Goal: Task Accomplishment & Management: Complete application form

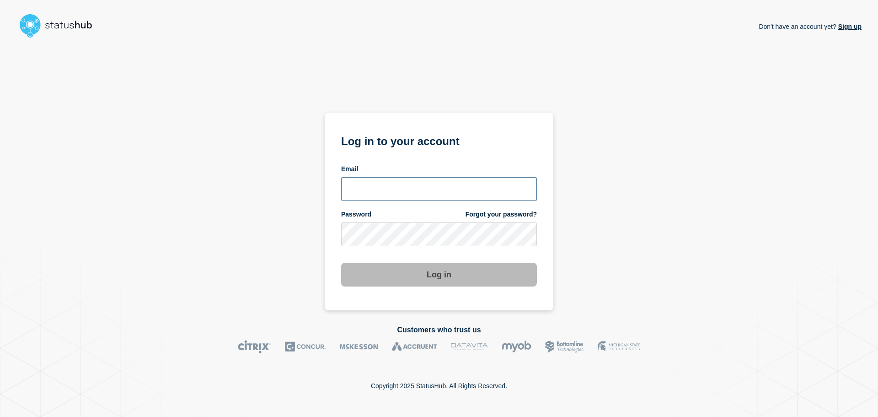
type input "ronnie.snow@conexon.us"
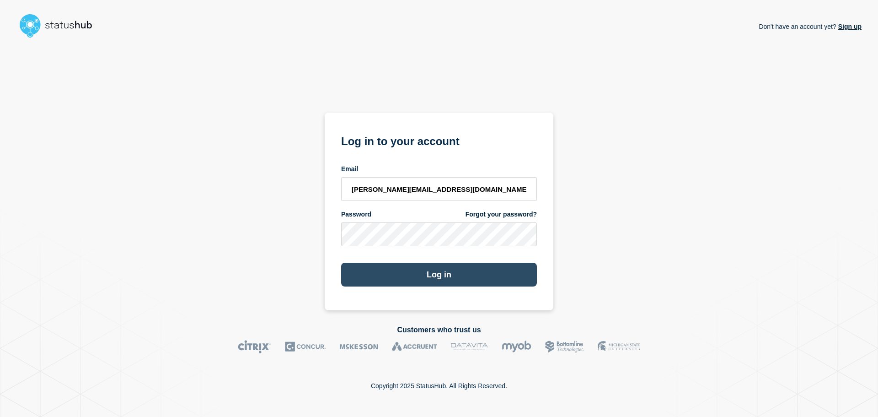
click at [451, 272] on button "Log in" at bounding box center [439, 275] width 196 height 24
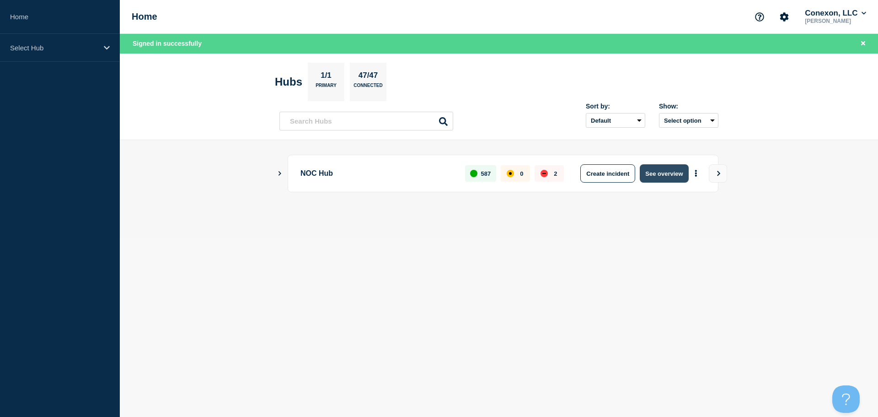
click at [674, 178] on button "See overview" at bounding box center [664, 173] width 48 height 18
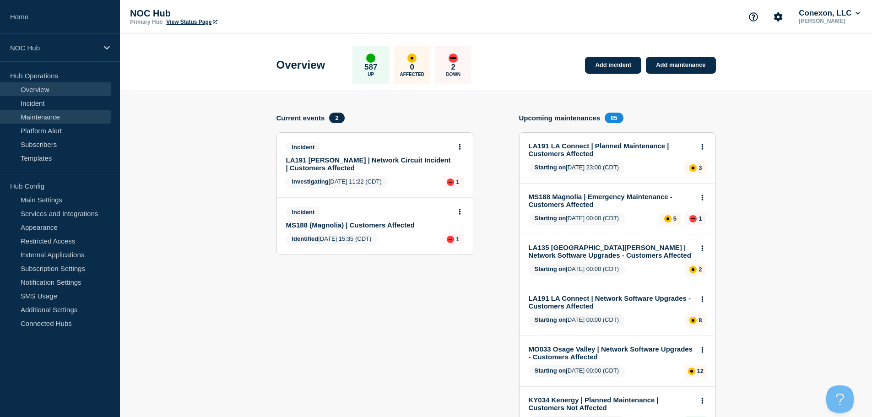
click at [32, 113] on link "Maintenance" at bounding box center [55, 117] width 111 height 14
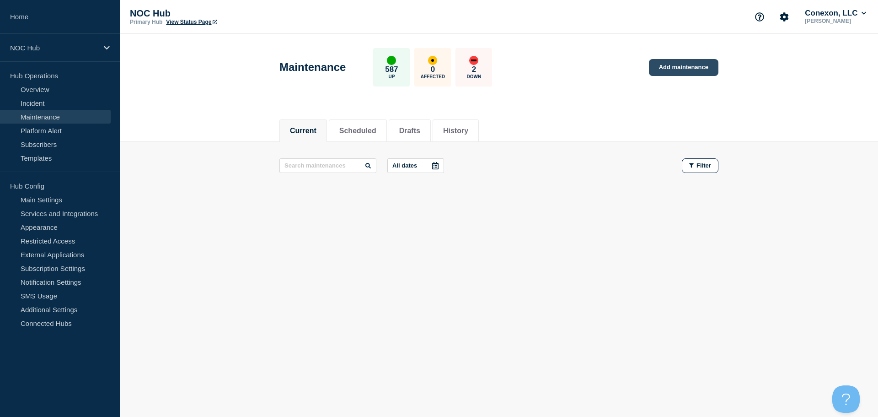
click at [693, 63] on link "Add maintenance" at bounding box center [684, 67] width 70 height 17
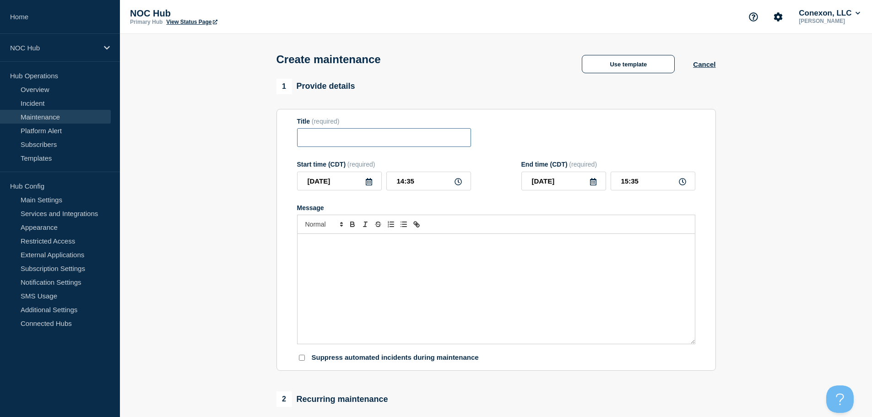
click at [368, 147] on input "Title" at bounding box center [384, 137] width 174 height 19
click at [606, 64] on button "Use template" at bounding box center [628, 64] width 93 height 18
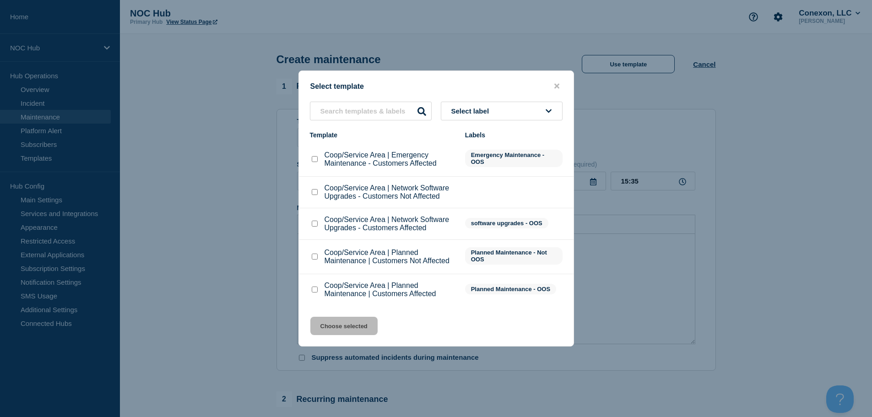
click at [318, 160] on div at bounding box center [314, 159] width 9 height 9
click at [314, 160] on input "Coop/Service Area | Emergency Maintenance - Customers Affected checkbox" at bounding box center [315, 159] width 6 height 6
checkbox input "true"
click at [361, 320] on button "Choose selected" at bounding box center [343, 326] width 67 height 18
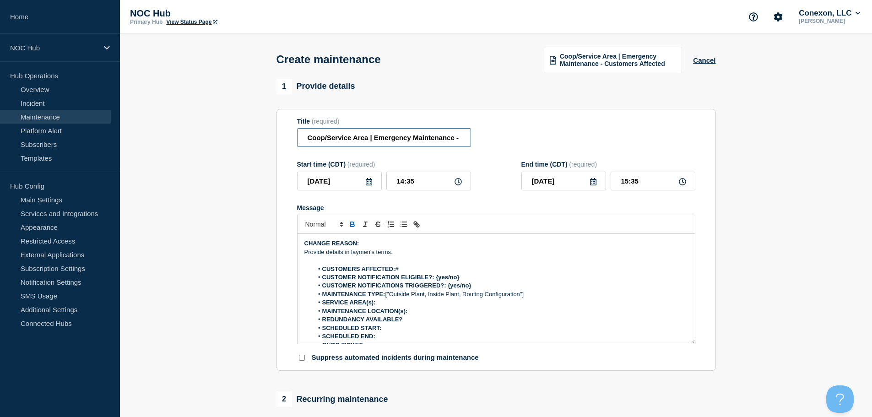
scroll to position [0, 65]
drag, startPoint x: 431, startPoint y: 137, endPoint x: 495, endPoint y: 138, distance: 63.2
click at [495, 138] on div "Title (required) Coop/Service Area | Emergency Maintenance - Customers Affected" at bounding box center [496, 133] width 398 height 30
click at [407, 142] on input "Coop/Service Area | Emergency Maintenance - Customers Affected" at bounding box center [384, 137] width 174 height 19
click at [432, 140] on input "Coop/Service Area | Emergency Maintenance - Customers Affected" at bounding box center [384, 137] width 174 height 19
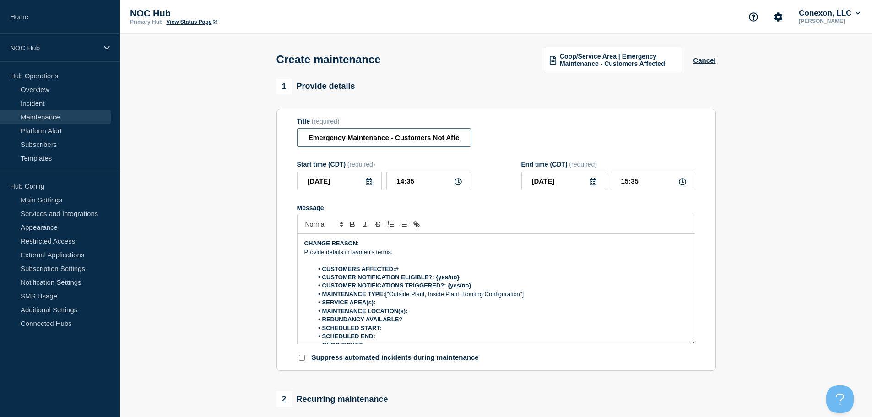
type input "Coop/Service Area | Emergency Maintenance - Customers Not Affected"
drag, startPoint x: 412, startPoint y: 255, endPoint x: 278, endPoint y: 245, distance: 134.0
click at [278, 245] on section "Title (required) Coop/Service Area | Emergency Maintenance - Customers Not Affe…" at bounding box center [495, 240] width 439 height 262
click at [421, 269] on li "CUSTOMERS AFFECTED: #" at bounding box center [500, 269] width 375 height 8
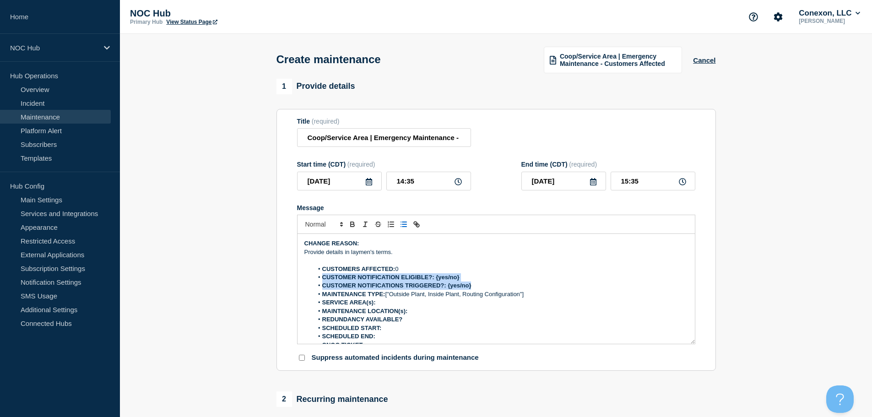
drag, startPoint x: 478, startPoint y: 289, endPoint x: 311, endPoint y: 276, distance: 167.5
click at [311, 276] on ol "CUSTOMERS AFFECTED: 0 CUSTOMER NOTIFICATION ELIGIBLE?: {yes/no} CUSTOMER NOTIFI…" at bounding box center [495, 307] width 383 height 85
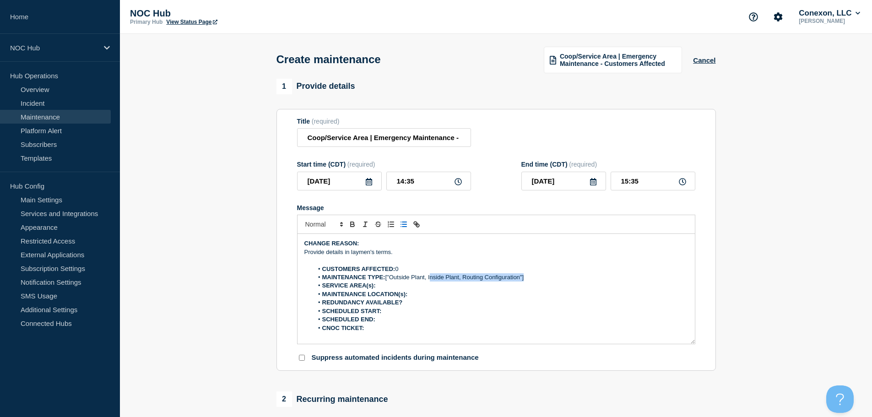
drag, startPoint x: 548, startPoint y: 276, endPoint x: 432, endPoint y: 283, distance: 116.0
click at [432, 281] on li "MAINTENANCE TYPE: ["Outside Plant, Inside Plant, Routing Configuration"]" at bounding box center [500, 277] width 375 height 8
click at [390, 278] on li "MAINTENANCE TYPE: ["Outside Plant" at bounding box center [500, 277] width 375 height 8
click at [406, 286] on li "SERVICE AREA(s):" at bounding box center [500, 285] width 375 height 8
click at [372, 288] on strong "SERVICE AREA(s):" at bounding box center [349, 285] width 54 height 7
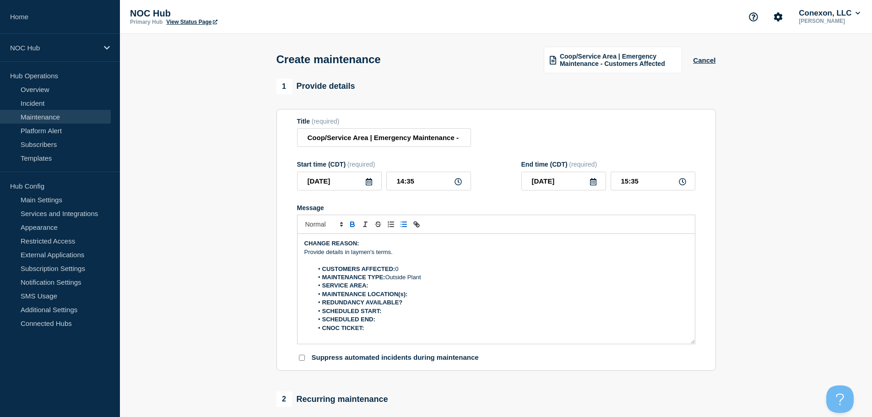
click at [381, 290] on li "SERVICE AREA:" at bounding box center [500, 285] width 375 height 8
drag, startPoint x: 389, startPoint y: 286, endPoint x: 371, endPoint y: 286, distance: 18.8
click at [371, 286] on li "SERVICE AREA: CO106" at bounding box center [500, 285] width 375 height 8
click at [413, 293] on li "MAINTENANCE LOCATION(s):" at bounding box center [500, 294] width 375 height 8
click at [404, 297] on strong "MAINTENANCE LOCATION(s):" at bounding box center [365, 294] width 86 height 7
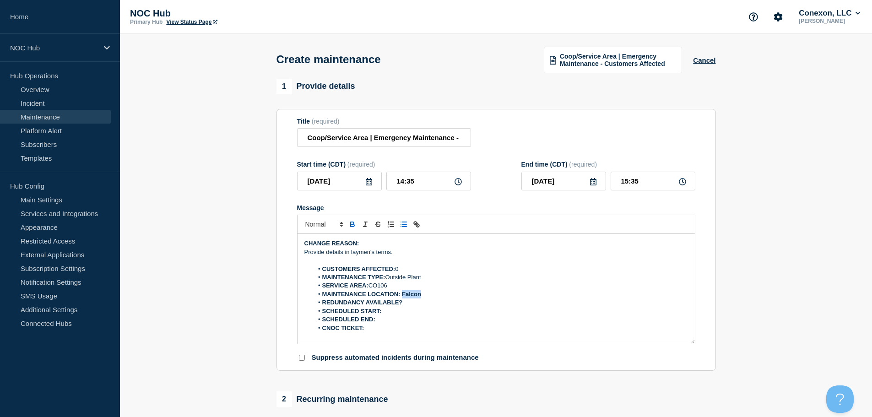
drag, startPoint x: 428, startPoint y: 297, endPoint x: 402, endPoint y: 299, distance: 26.2
click at [402, 298] on li "MAINTENANCE LOCATION: Falcon" at bounding box center [500, 294] width 375 height 8
click at [411, 304] on li "REDUNDANCY AVAILABLE?" at bounding box center [500, 302] width 375 height 8
click at [407, 312] on li "SCHEDULED START:" at bounding box center [500, 311] width 375 height 8
click at [385, 331] on li "CNOC TICKET:" at bounding box center [500, 328] width 375 height 8
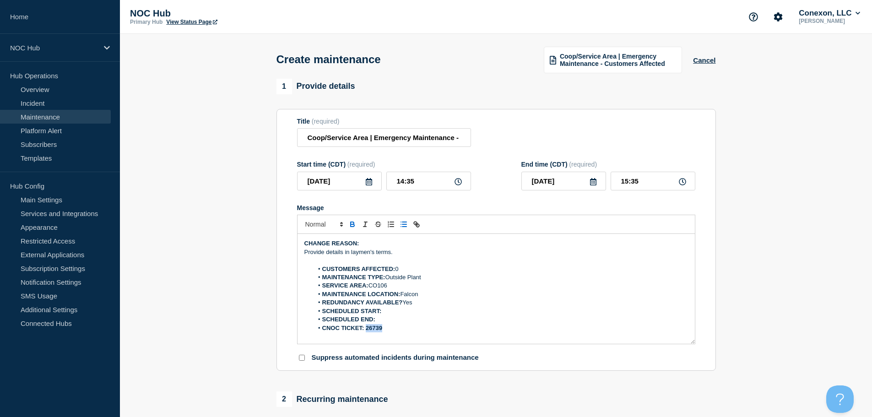
drag, startPoint x: 393, startPoint y: 333, endPoint x: 366, endPoint y: 334, distance: 26.1
click at [366, 332] on li "CNOC TICKET: 26739" at bounding box center [500, 328] width 375 height 8
click at [406, 309] on li "SCHEDULED START:" at bounding box center [500, 311] width 375 height 8
click at [404, 322] on li "SCHEDULED END:" at bounding box center [500, 319] width 375 height 8
drag, startPoint x: 423, startPoint y: 316, endPoint x: 383, endPoint y: 316, distance: 39.8
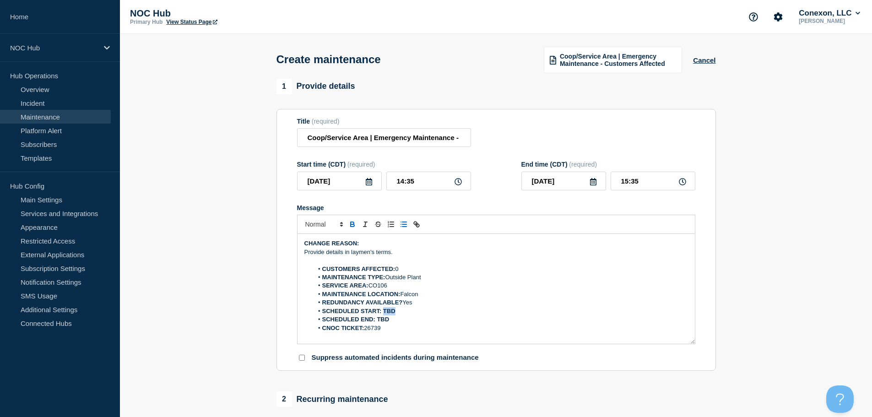
click at [383, 315] on li "SCHEDULED START: TBD" at bounding box center [500, 311] width 375 height 8
drag, startPoint x: 393, startPoint y: 318, endPoint x: 378, endPoint y: 320, distance: 14.3
click at [378, 320] on li "SCHEDULED END: TBD" at bounding box center [500, 319] width 375 height 8
click at [496, 312] on li "SCHEDULED START: TBD" at bounding box center [500, 311] width 375 height 8
click at [364, 183] on input "[DATE]" at bounding box center [339, 181] width 85 height 19
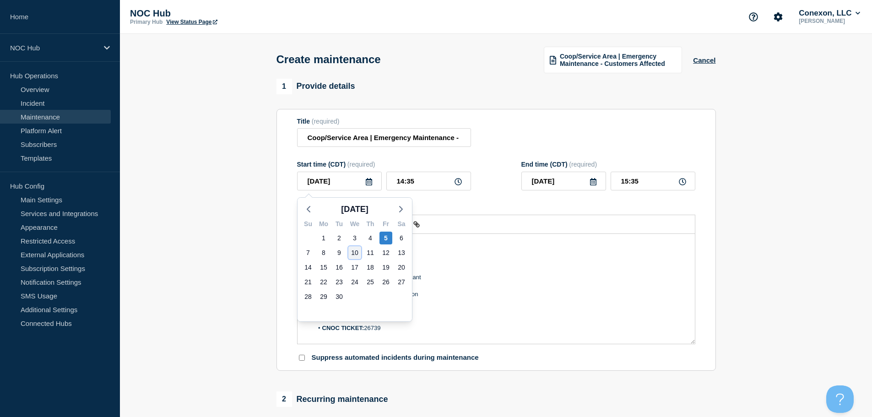
click at [356, 253] on div "10" at bounding box center [354, 252] width 13 height 13
type input "[DATE]"
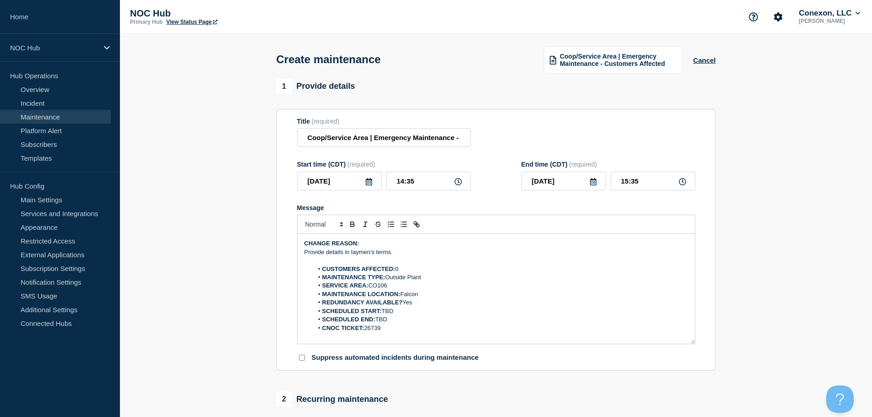
click at [460, 184] on icon at bounding box center [457, 181] width 7 height 7
click at [452, 183] on input "14:35" at bounding box center [428, 181] width 85 height 19
click at [441, 184] on input "14:35" at bounding box center [428, 181] width 85 height 19
drag, startPoint x: 390, startPoint y: 184, endPoint x: 381, endPoint y: 184, distance: 9.2
click at [381, 184] on div "[DATE] 14:35" at bounding box center [384, 181] width 174 height 19
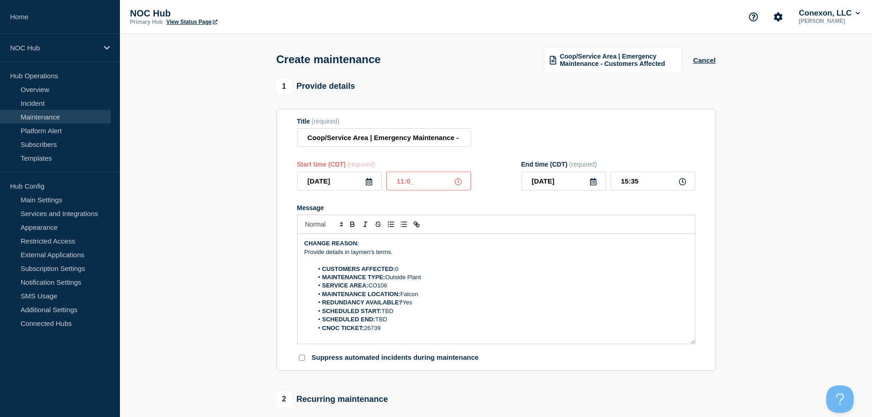
type input "11:00"
click at [629, 182] on input "12:00" at bounding box center [652, 181] width 85 height 19
type input "14:00"
click at [536, 261] on p "Message" at bounding box center [495, 260] width 383 height 8
drag, startPoint x: 412, startPoint y: 258, endPoint x: 269, endPoint y: 242, distance: 144.1
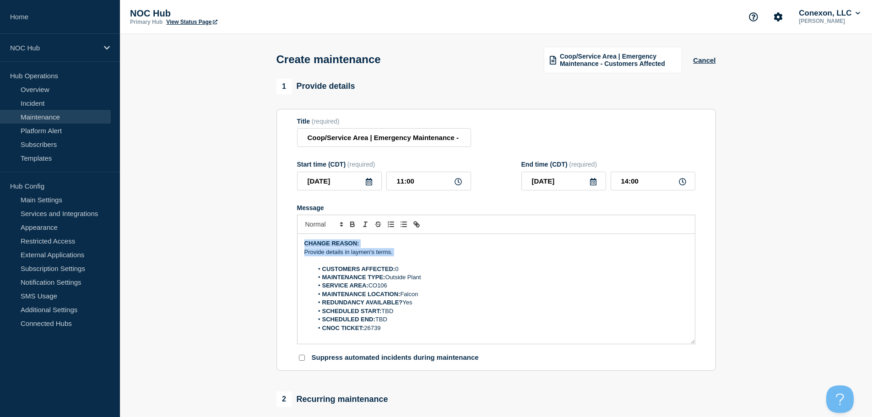
click at [269, 242] on section "1 Provide details Title (required) Coop/Service Area | Emergency Maintenance - …" at bounding box center [496, 396] width 752 height 635
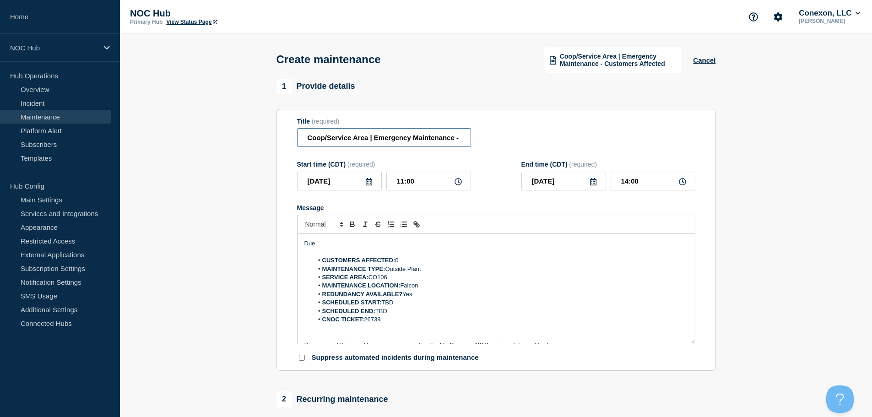
drag, startPoint x: 367, startPoint y: 140, endPoint x: 259, endPoint y: 131, distance: 108.4
click at [266, 139] on section "1 Provide details Title (required) Coop/Service Area | Emergency Maintenance - …" at bounding box center [496, 396] width 752 height 635
type input "CO106 (Mountain View) | Emergency Maintenance - Customers Not Affected"
click at [352, 246] on p "Due" at bounding box center [495, 243] width 383 height 8
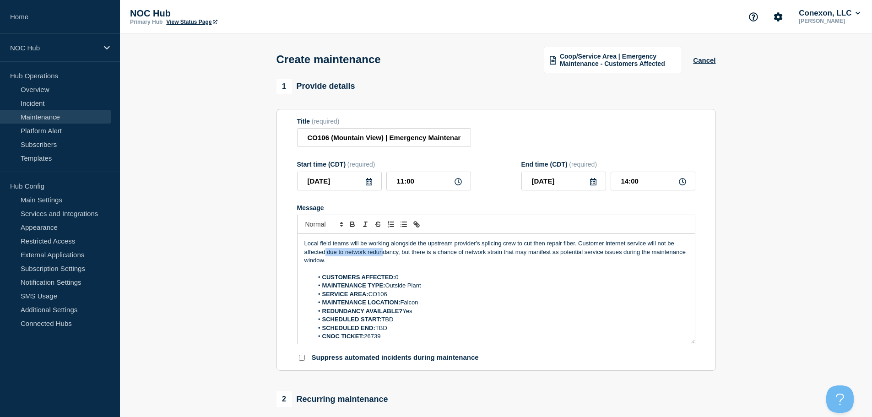
drag, startPoint x: 355, startPoint y: 256, endPoint x: 415, endPoint y: 257, distance: 60.4
click at [388, 257] on p "Local field teams will be working alongside the upstream provider's splicing cr…" at bounding box center [495, 251] width 383 height 25
click at [444, 257] on p "Local field teams will be working alongside the upstream provider's splicing cr…" at bounding box center [495, 251] width 383 height 25
click at [434, 261] on p "Local field teams will be working alongside the upstream provider's splicing cr…" at bounding box center [495, 251] width 383 height 25
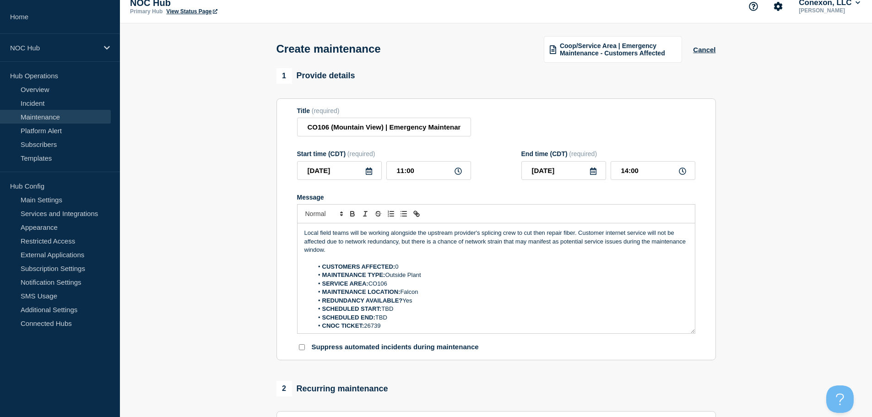
scroll to position [229, 0]
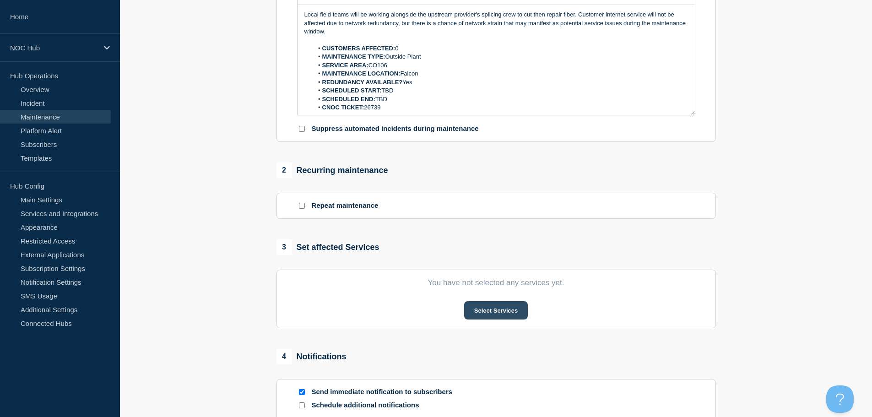
click at [515, 309] on button "Select Services" at bounding box center [496, 310] width 64 height 18
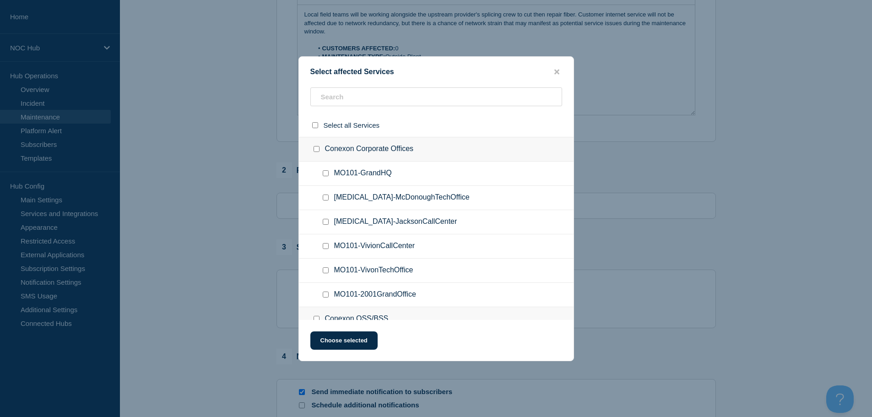
click at [353, 189] on ul "[MEDICAL_DATA]-McDonoughTechOffice" at bounding box center [436, 198] width 275 height 24
click at [379, 105] on input "text" at bounding box center [436, 96] width 252 height 19
type input "co105"
checkbox input "true"
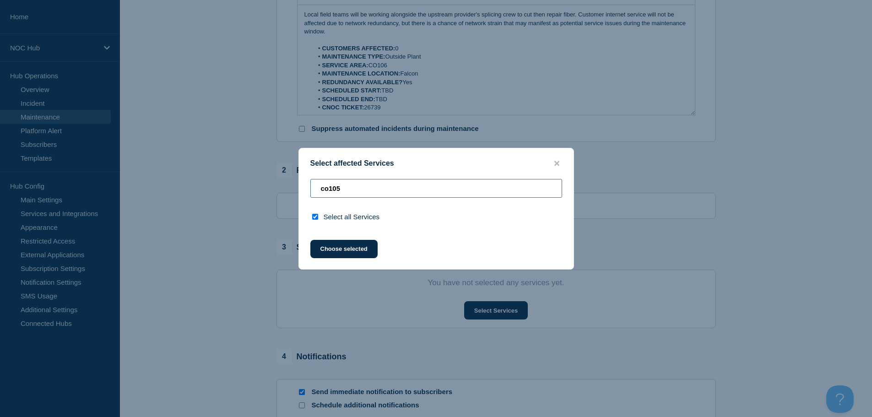
type input "co10"
checkbox input "false"
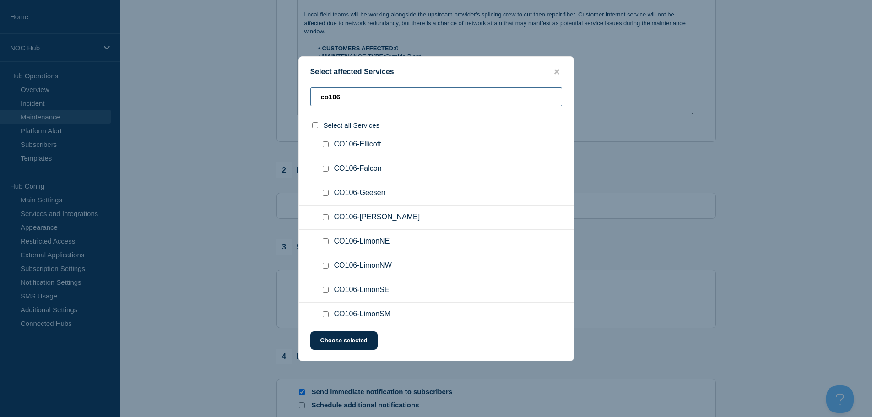
scroll to position [95, 0]
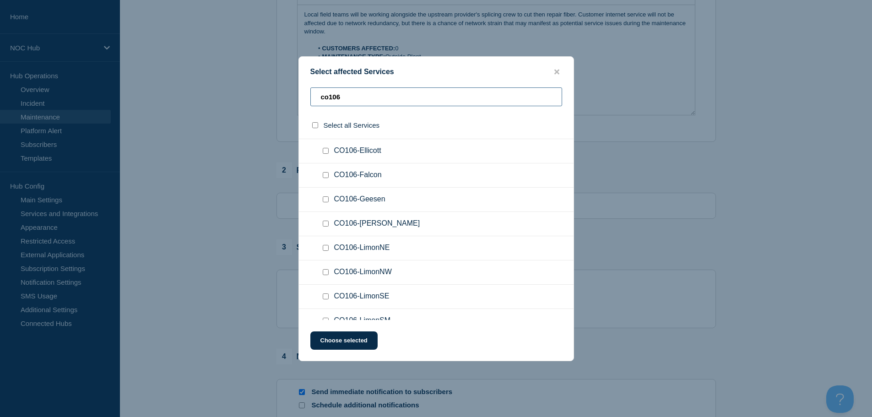
type input "co106"
click at [324, 173] on input "CO106-Falcon checkbox" at bounding box center [326, 175] width 6 height 6
checkbox input "true"
click at [336, 344] on button "Choose selected" at bounding box center [343, 340] width 67 height 18
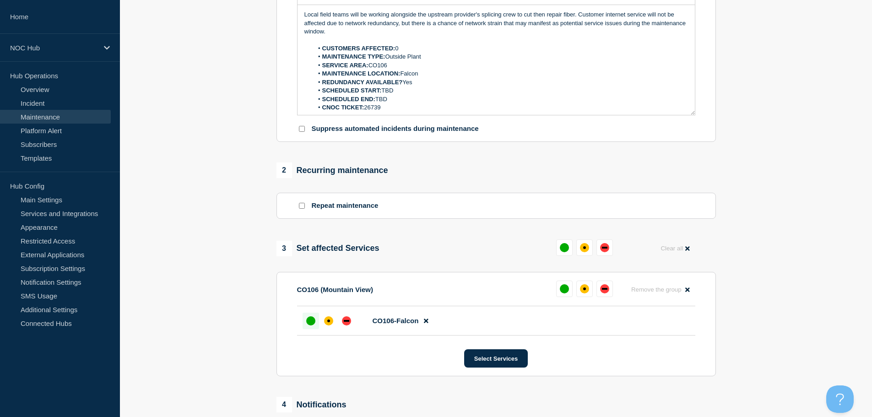
click at [312, 324] on div "up" at bounding box center [310, 320] width 9 height 9
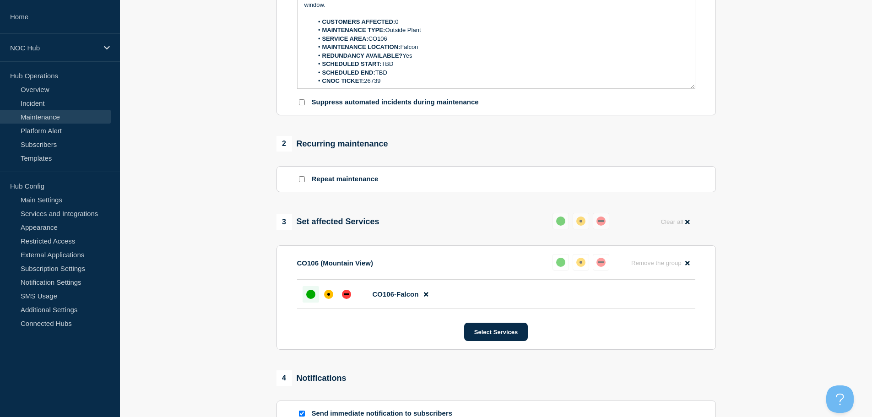
scroll to position [429, 0]
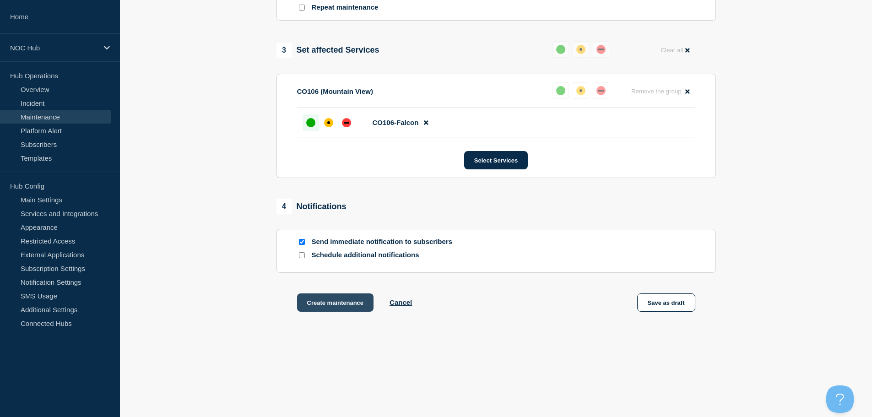
click at [342, 299] on button "Create maintenance" at bounding box center [335, 302] width 77 height 18
